Goal: Task Accomplishment & Management: Complete application form

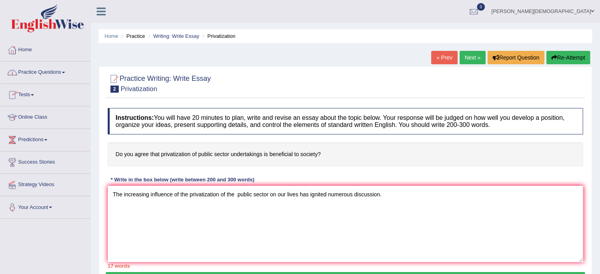
click at [64, 73] on link "Practice Questions" at bounding box center [45, 72] width 90 height 20
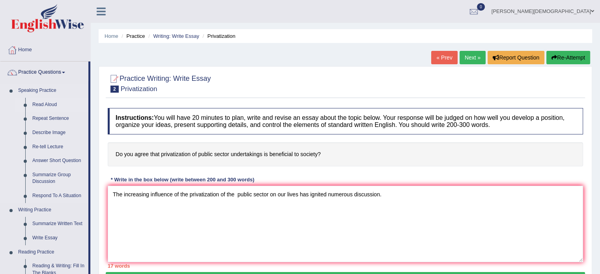
click at [55, 105] on link "Read Aloud" at bounding box center [59, 105] width 60 height 14
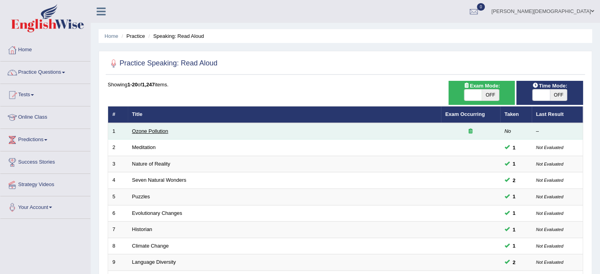
click at [164, 131] on link "Ozone Pollution" at bounding box center [150, 131] width 36 height 6
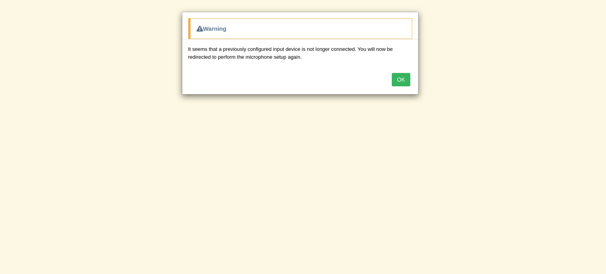
click at [408, 82] on button "OK" at bounding box center [401, 79] width 18 height 13
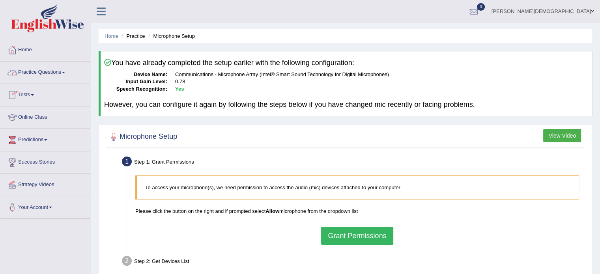
click at [65, 72] on span at bounding box center [63, 73] width 3 height 2
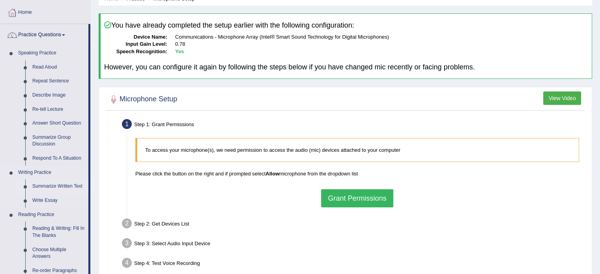
scroll to position [44, 0]
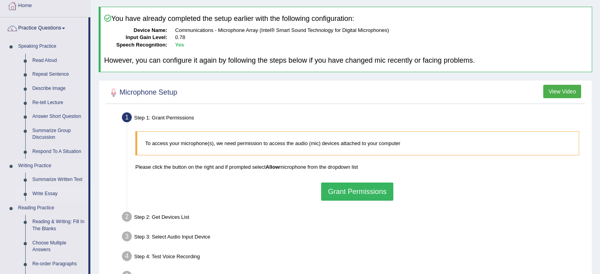
click at [54, 194] on link "Write Essay" at bounding box center [59, 194] width 60 height 14
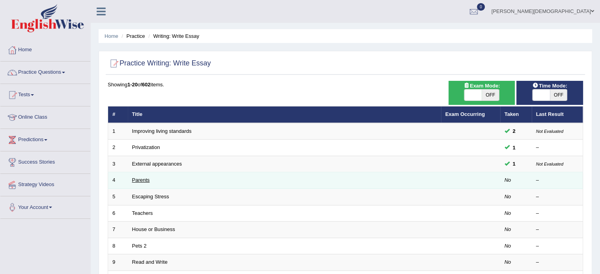
click at [145, 181] on link "Parents" at bounding box center [141, 180] width 18 height 6
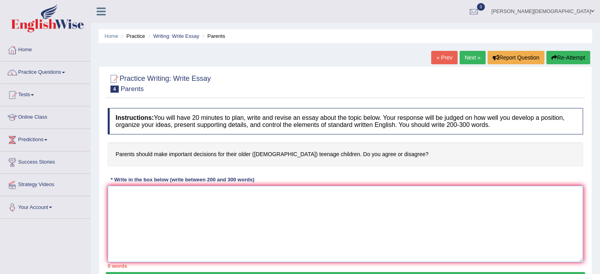
click at [114, 192] on textarea at bounding box center [345, 224] width 475 height 77
click at [184, 193] on textarea "The increasing influence of" at bounding box center [345, 224] width 475 height 77
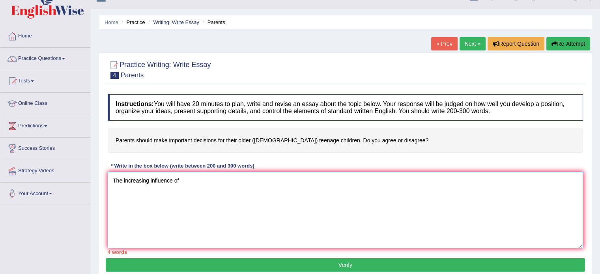
scroll to position [15, 0]
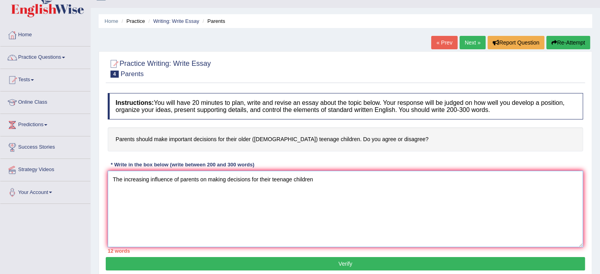
click at [314, 180] on textarea "The increasing influence of parents on making decisions for their teenage child…" at bounding box center [345, 209] width 475 height 77
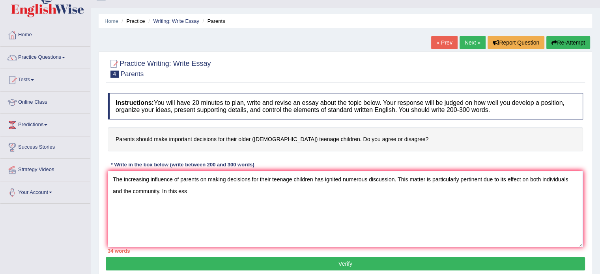
click at [187, 191] on textarea "The increasing influence of parents on making decisions for their teenage child…" at bounding box center [345, 209] width 475 height 77
click at [287, 191] on textarea "The increasing influence of parents on making decisions for their teenage child…" at bounding box center [345, 209] width 475 height 77
click at [328, 191] on textarea "The increasing influence of parents on making decisions for their teenage child…" at bounding box center [345, 209] width 475 height 77
click at [326, 189] on textarea "The increasing influence of parents on making decisions for their teenage child…" at bounding box center [345, 209] width 475 height 77
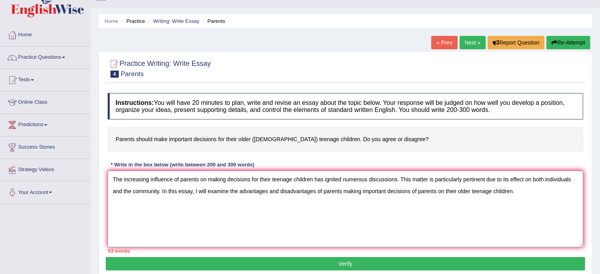
click at [444, 191] on textarea "The increasing influence of parents on making decisions for their teenage child…" at bounding box center [345, 209] width 475 height 77
click at [434, 191] on textarea "The increasing influence of parents on making decisions for their teenage child…" at bounding box center [345, 209] width 475 height 77
click at [494, 191] on textarea "The increasing influence of parents on making decisions for their teenage child…" at bounding box center [345, 209] width 475 height 77
click at [189, 203] on textarea "The increasing influence of parents on making decisions for their teenage child…" at bounding box center [345, 209] width 475 height 77
click at [190, 202] on textarea "The increasing influence of parents on making decisions for their teenage child…" at bounding box center [345, 209] width 475 height 77
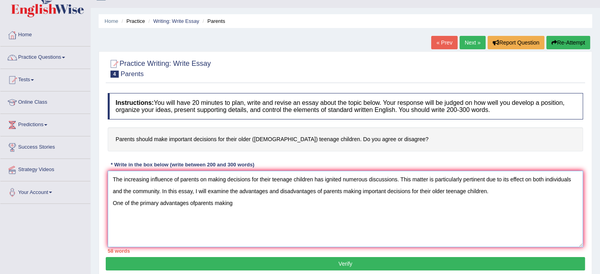
click at [193, 204] on textarea "The increasing influence of parents on making decisions for their teenage child…" at bounding box center [345, 209] width 475 height 77
click at [238, 204] on textarea "The increasing influence of parents on making decisions for their teenage child…" at bounding box center [345, 209] width 475 height 77
click at [196, 201] on textarea "The increasing influence of parents on making decisions for their teenage child…" at bounding box center [345, 209] width 475 height 77
click at [235, 202] on textarea "The increasing influence of parents on making decisions for their teenage child…" at bounding box center [345, 209] width 475 height 77
type textarea "The increasing influence of parents on making decisions for their teenage child…"
